Goal: Information Seeking & Learning: Find specific fact

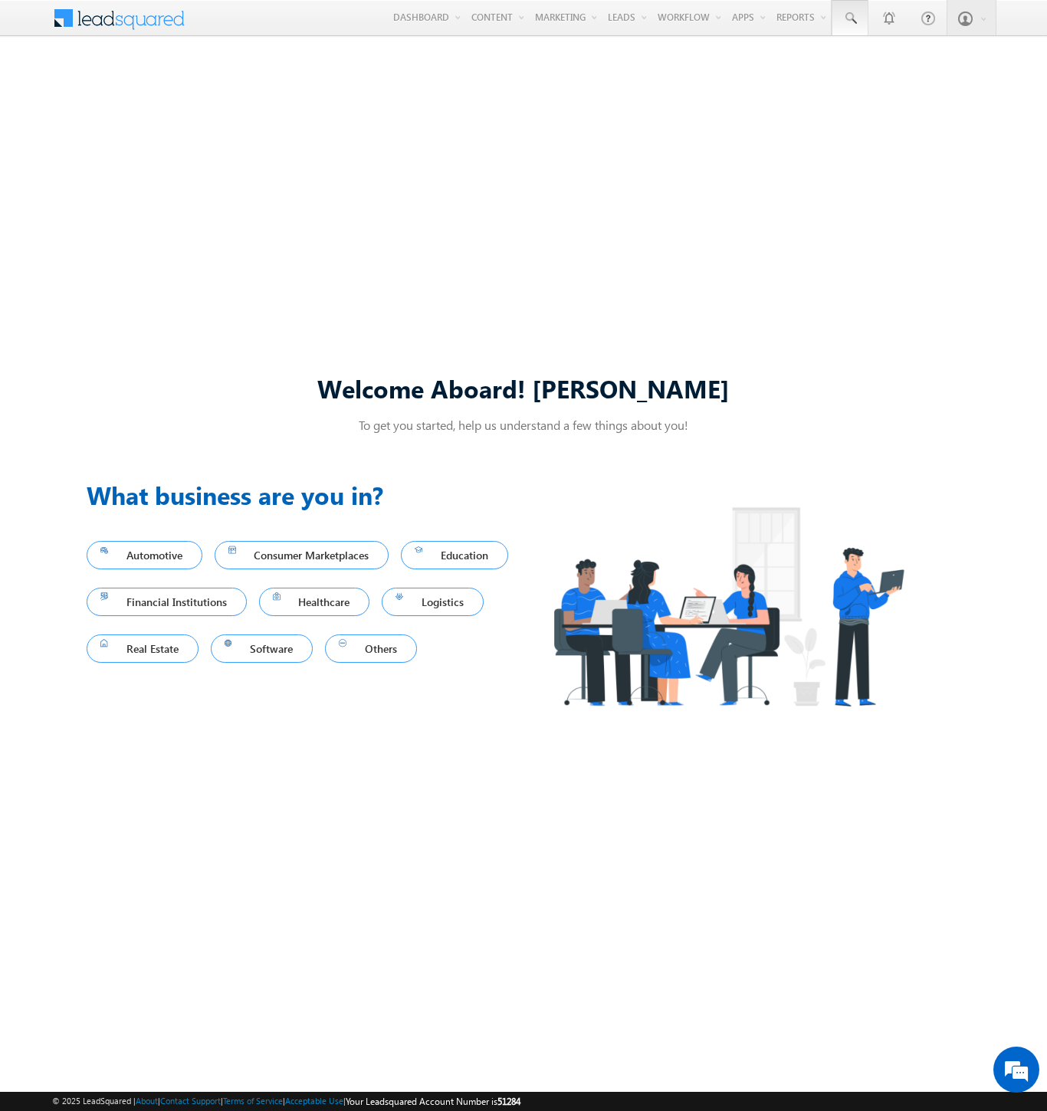
click at [849, 18] on span at bounding box center [849, 18] width 15 height 15
type input "8973988203"
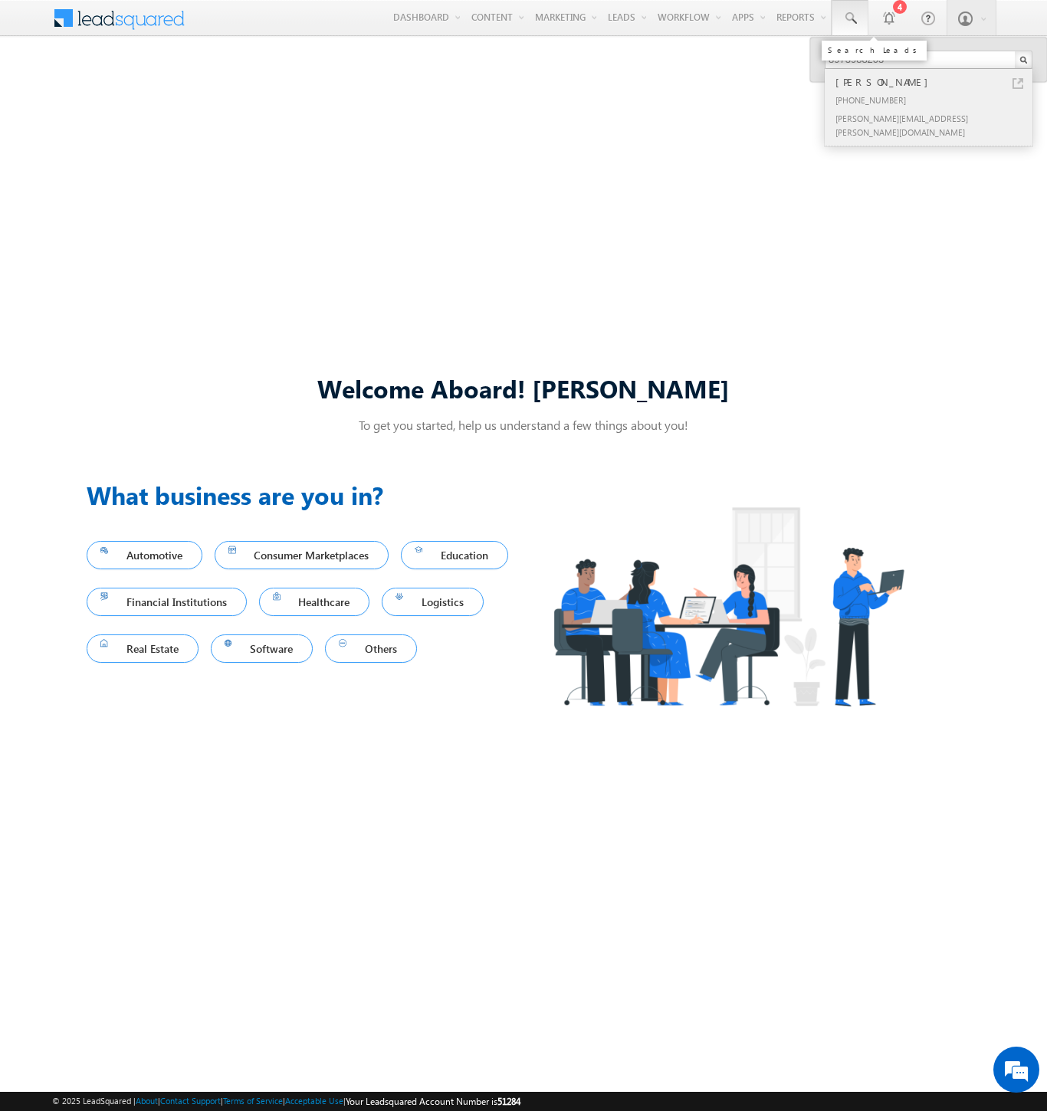
click at [935, 82] on div "[PERSON_NAME]" at bounding box center [934, 82] width 205 height 17
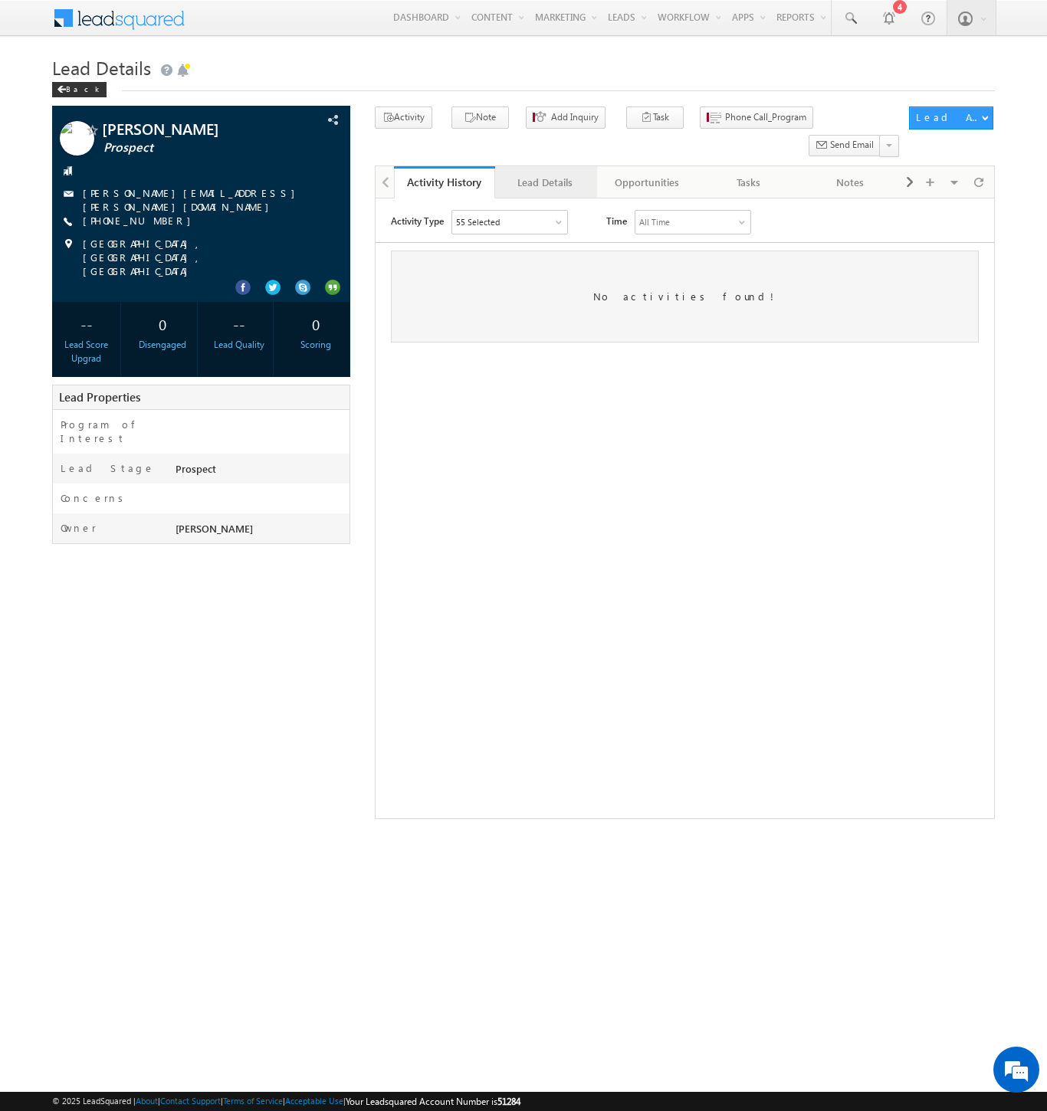
click at [545, 173] on div "Lead Details" at bounding box center [544, 182] width 75 height 18
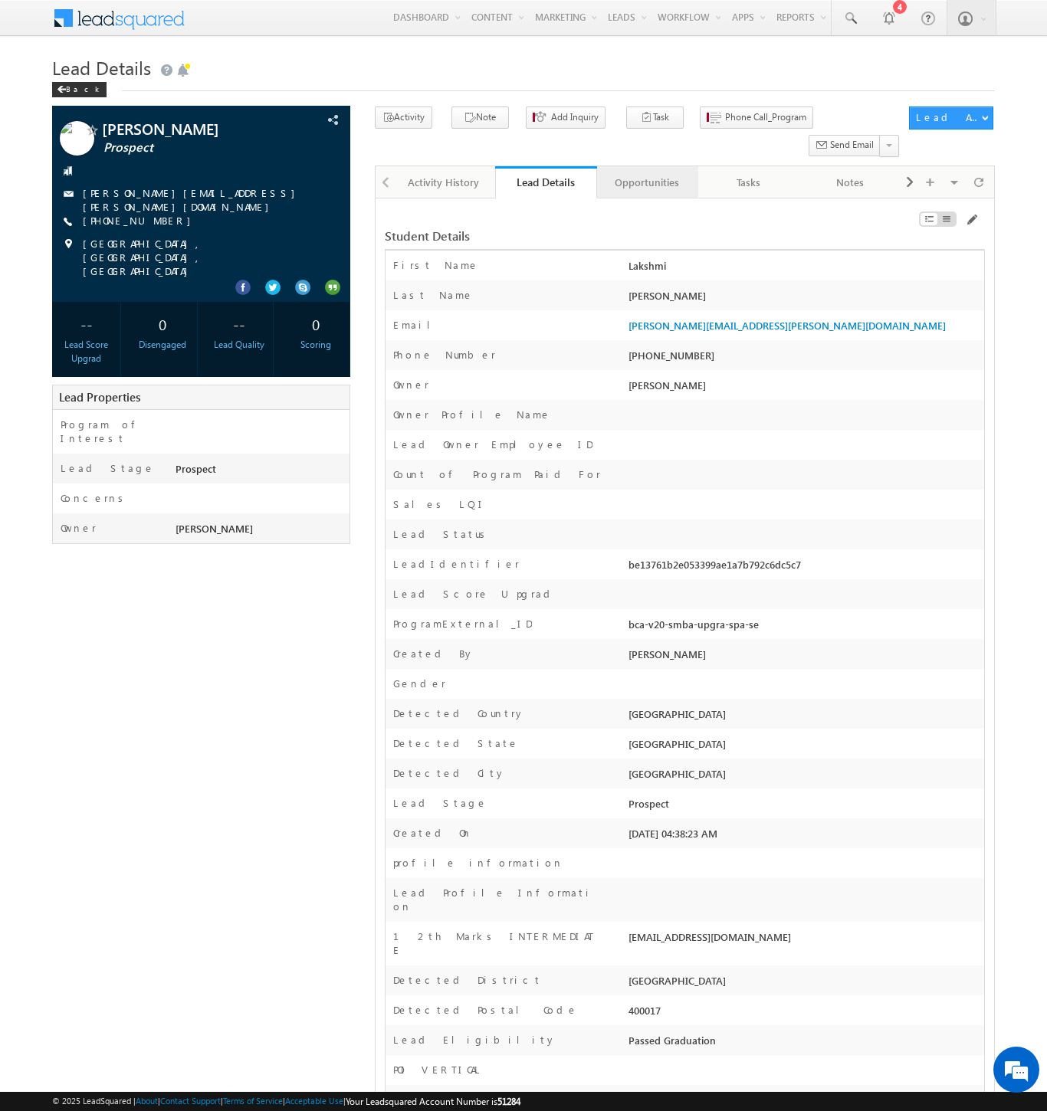
click at [646, 173] on div "Opportunities" at bounding box center [646, 182] width 75 height 18
